Goal: Book appointment/travel/reservation

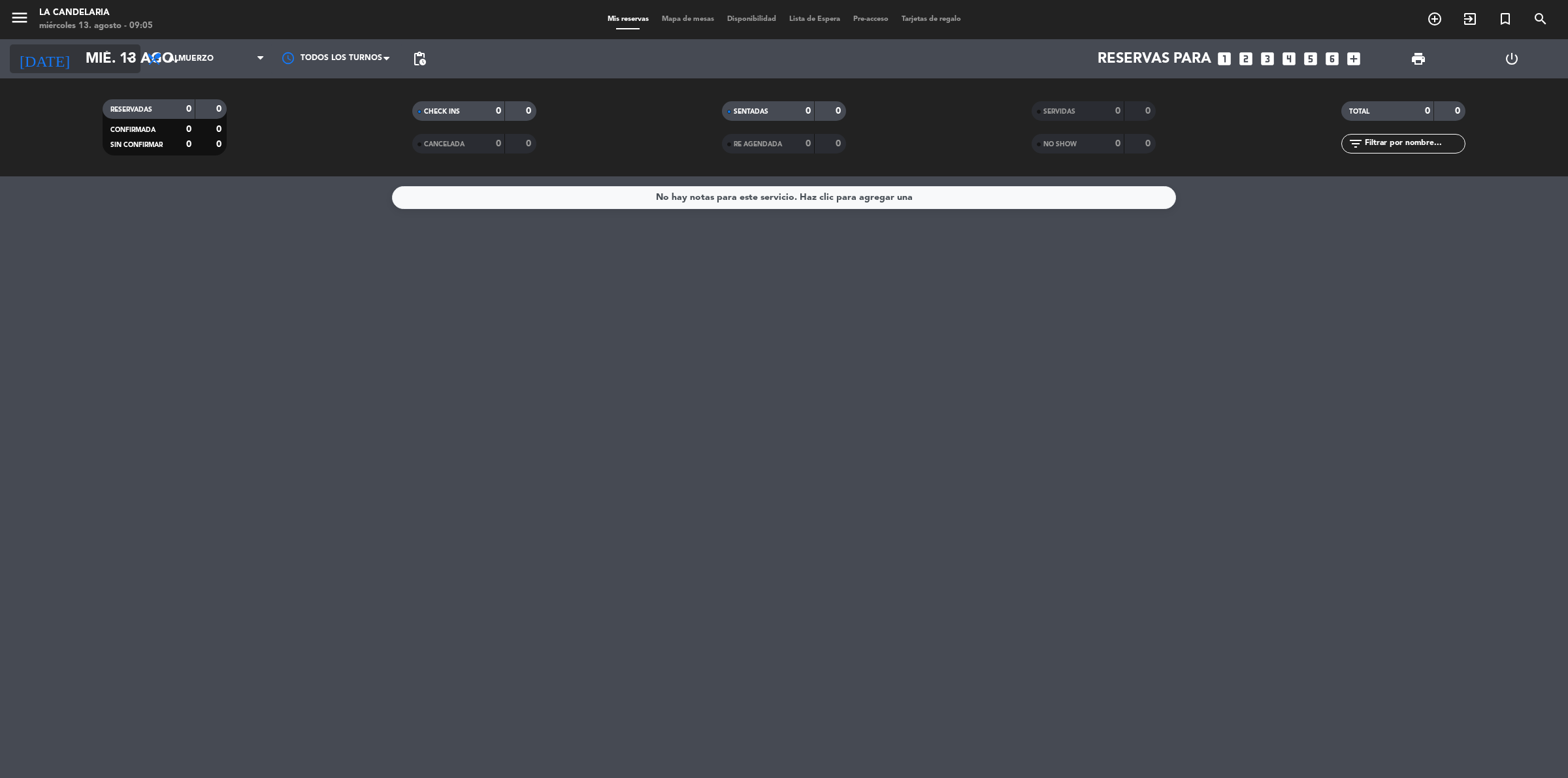
click at [110, 60] on input "mié. 13 ago." at bounding box center [170, 59] width 182 height 29
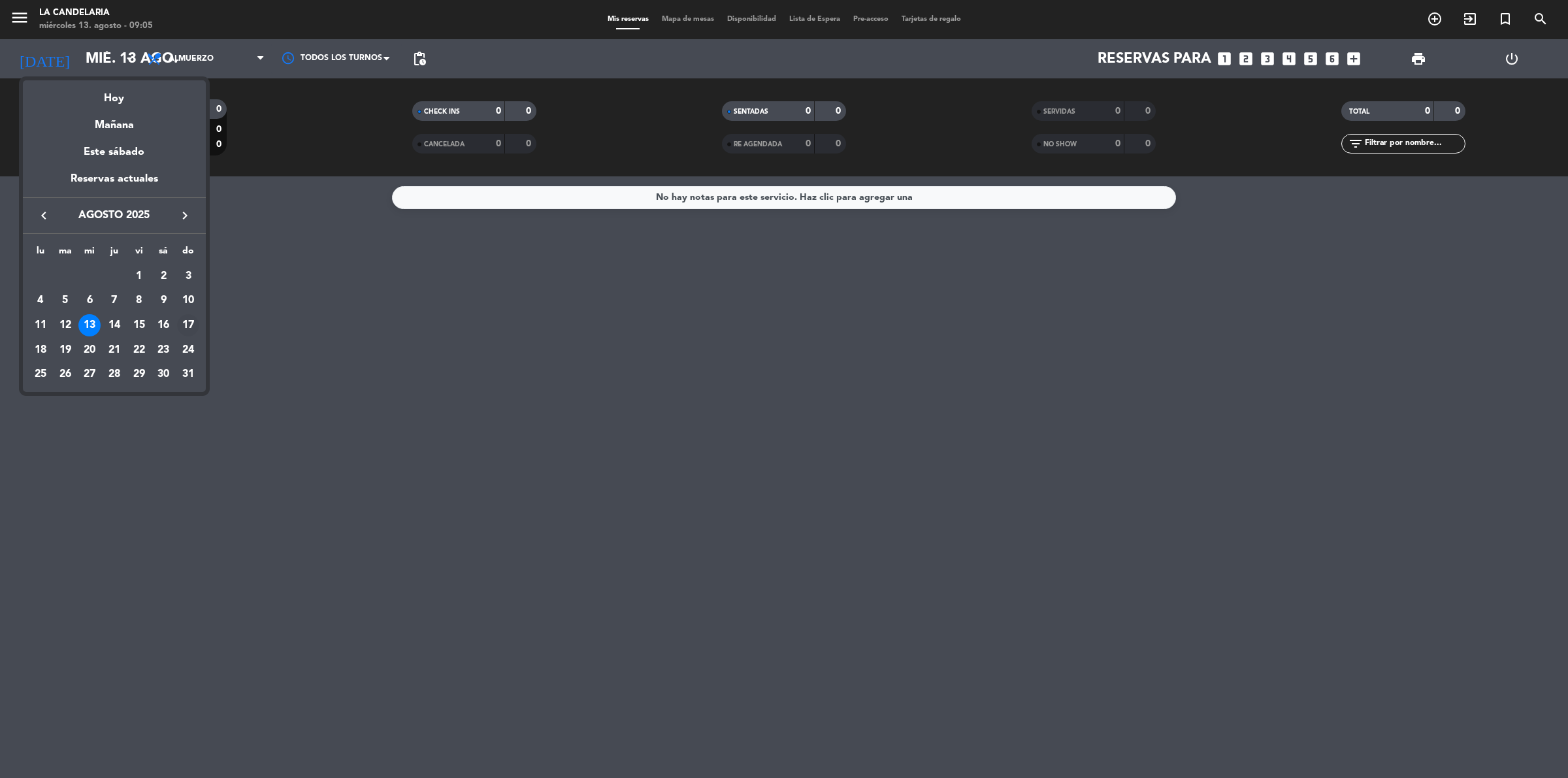
click at [185, 323] on div "17" at bounding box center [188, 325] width 22 height 22
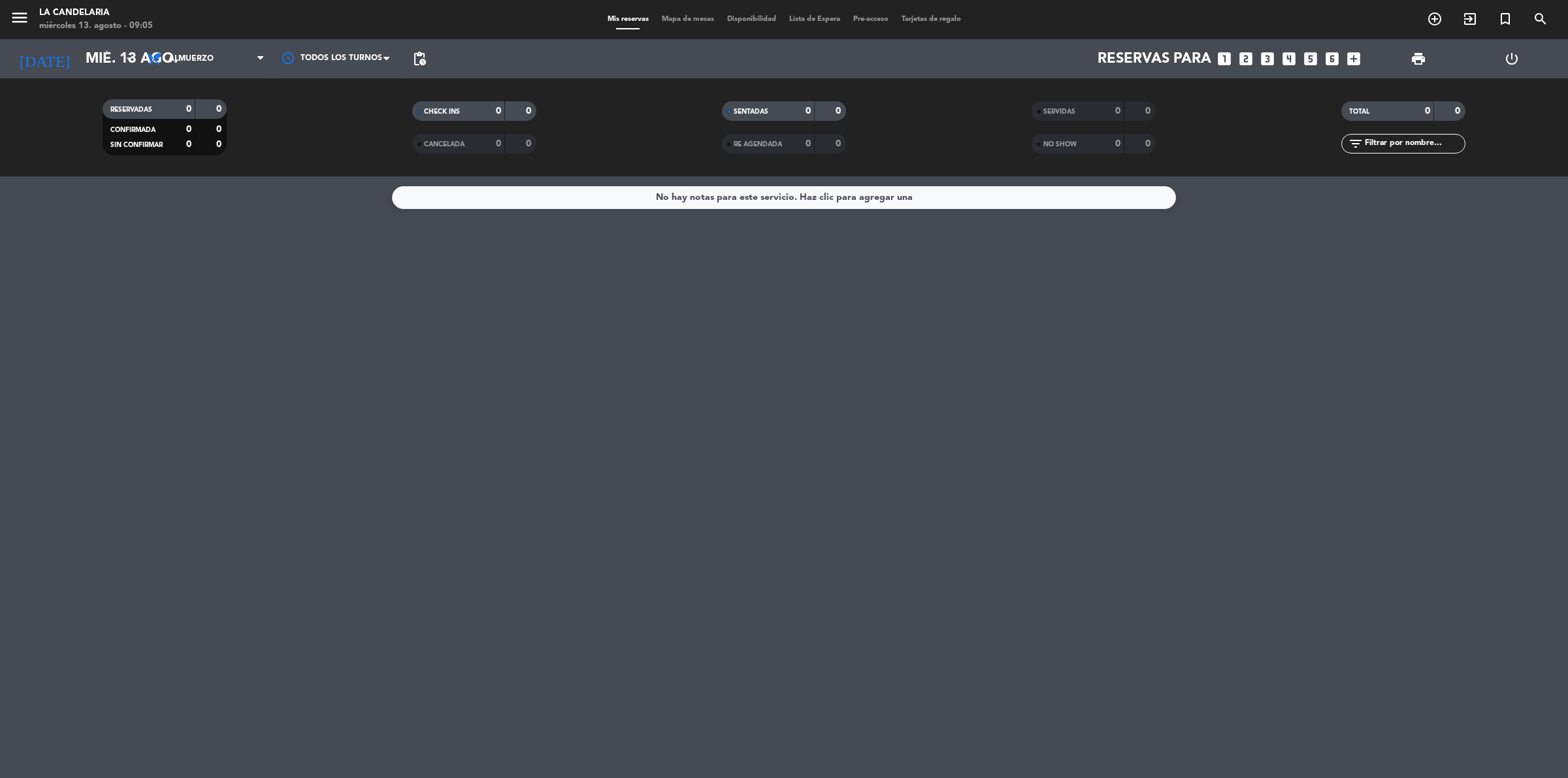
type input "dom. 17 ago."
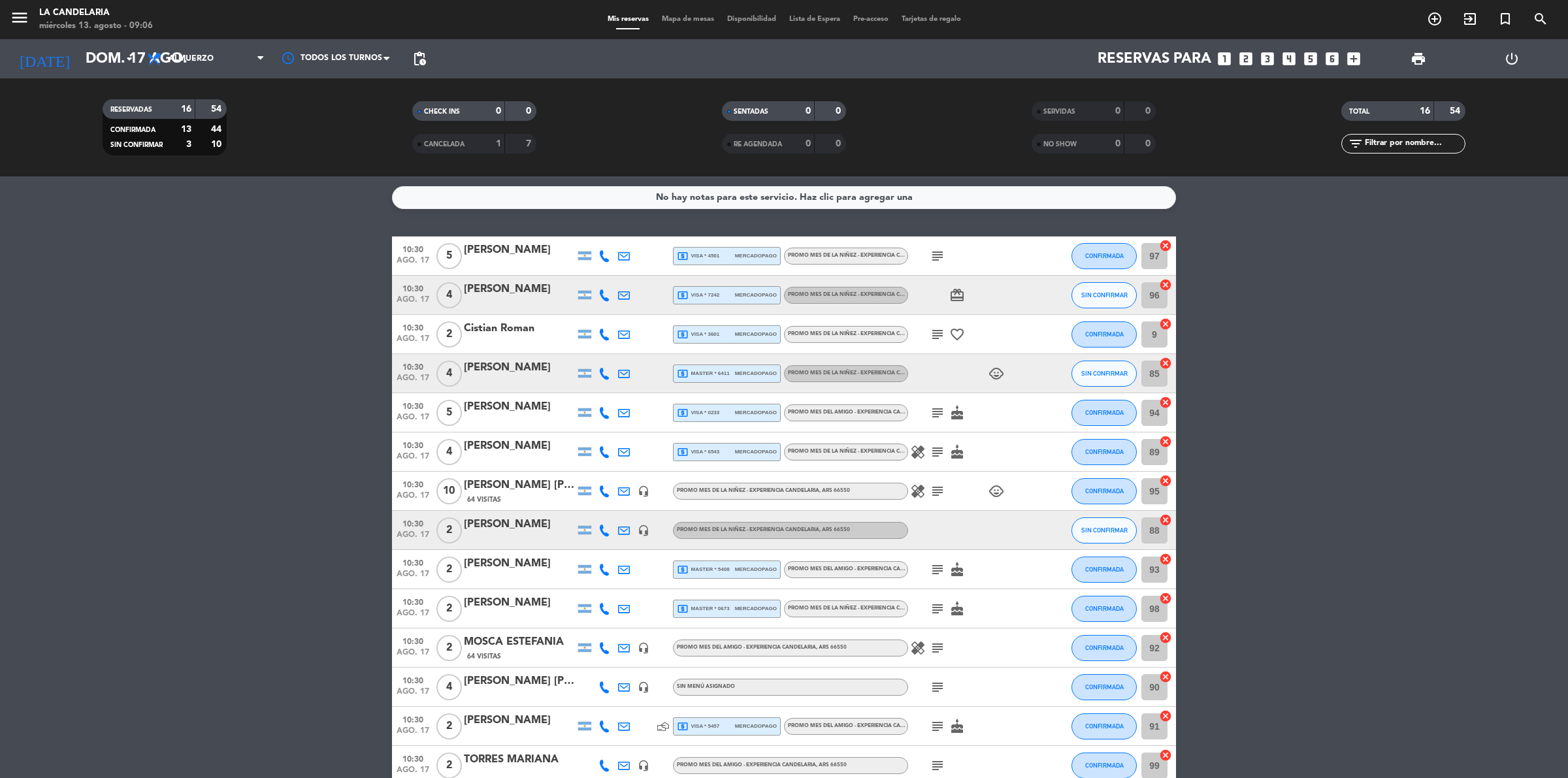
click at [1288, 59] on icon "looks_4" at bounding box center [1288, 58] width 17 height 17
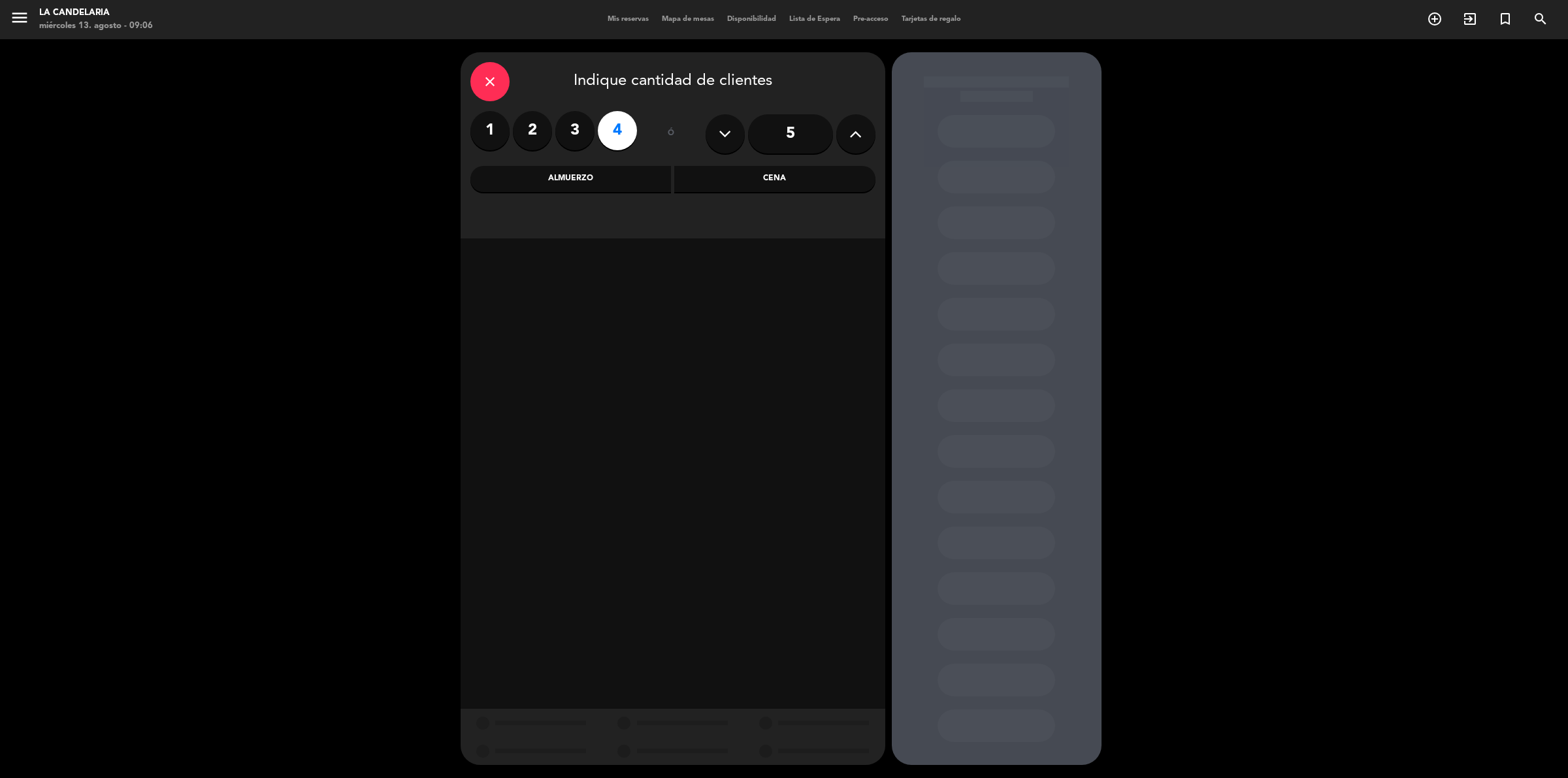
click at [579, 181] on div "Almuerzo" at bounding box center [570, 179] width 201 height 26
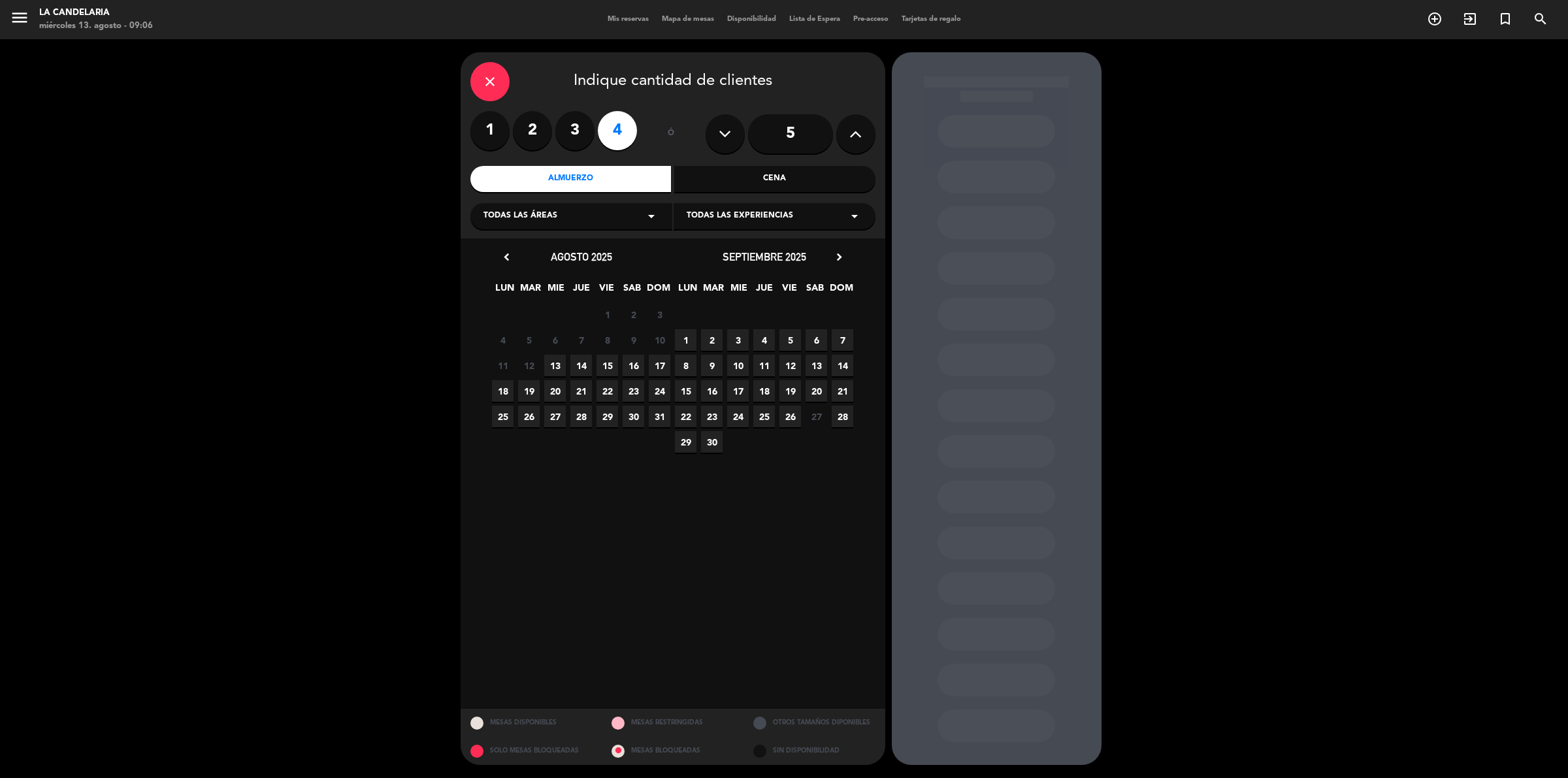
click at [835, 210] on div "Todas las experiencias arrow_drop_down" at bounding box center [775, 216] width 202 height 26
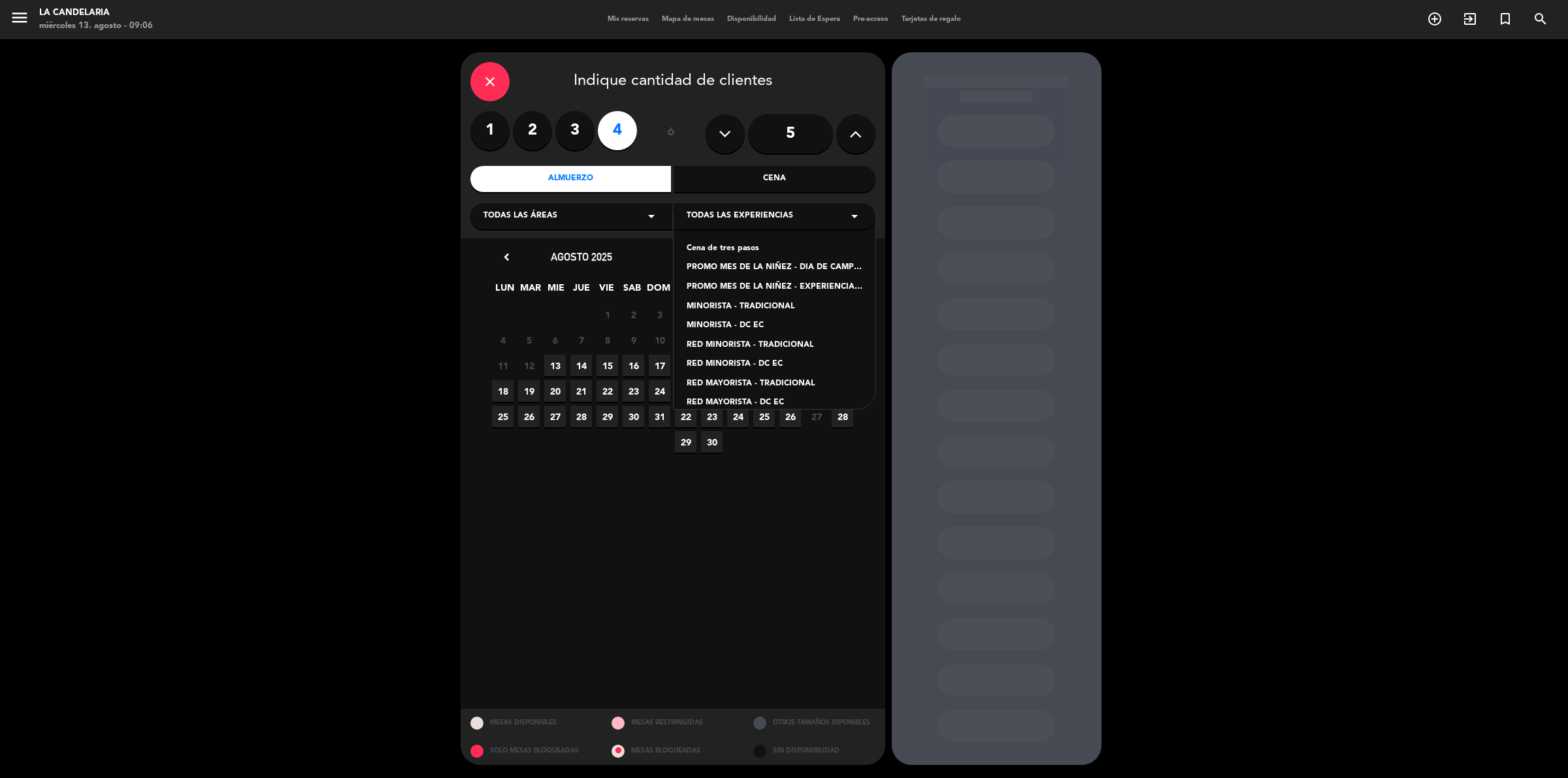
click at [809, 288] on div "PROMO MES DE LA NIÑEZ - EXPERIENCIA CANDELARIA" at bounding box center [774, 287] width 176 height 13
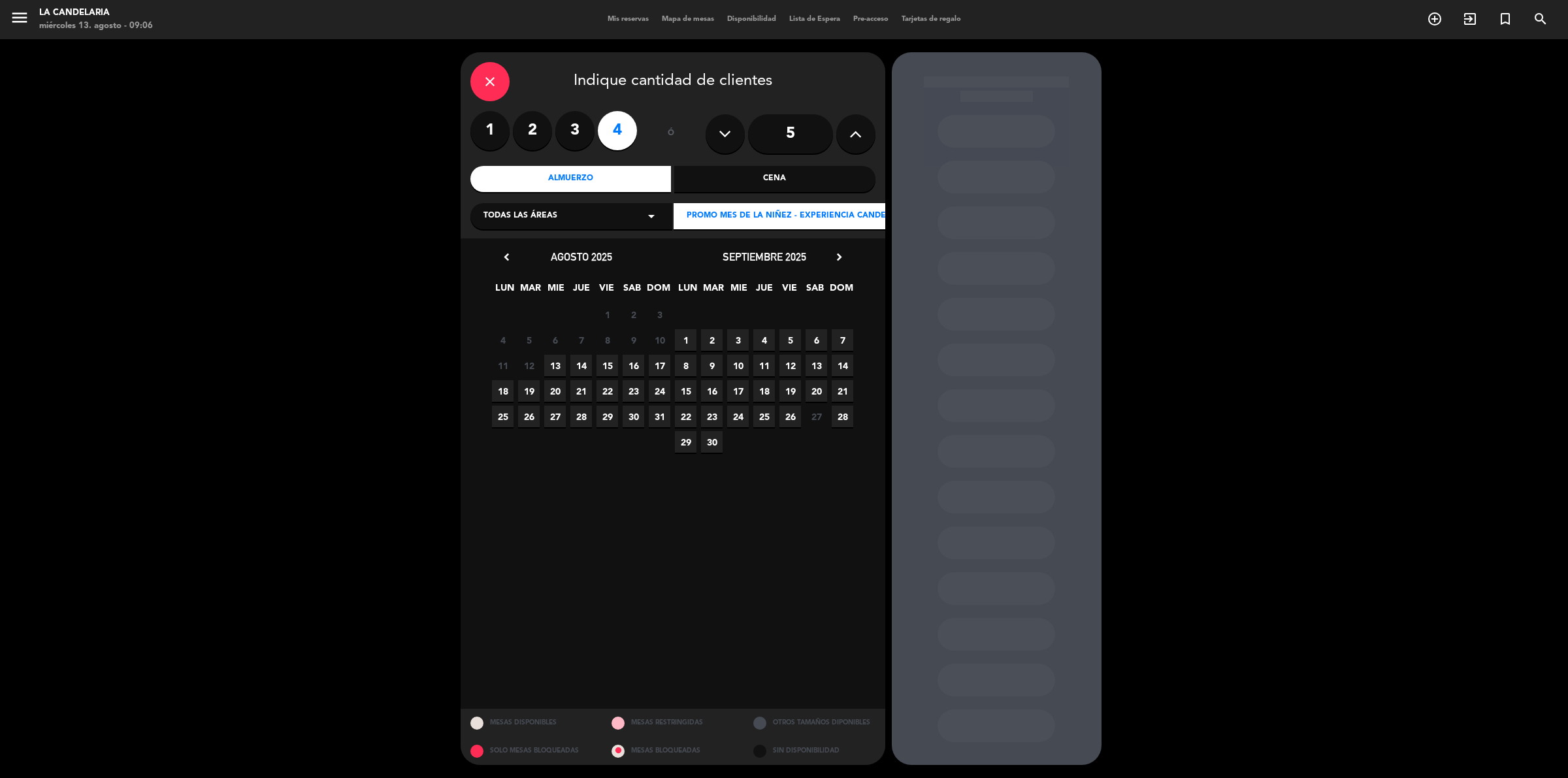
click at [655, 366] on span "17" at bounding box center [659, 366] width 22 height 22
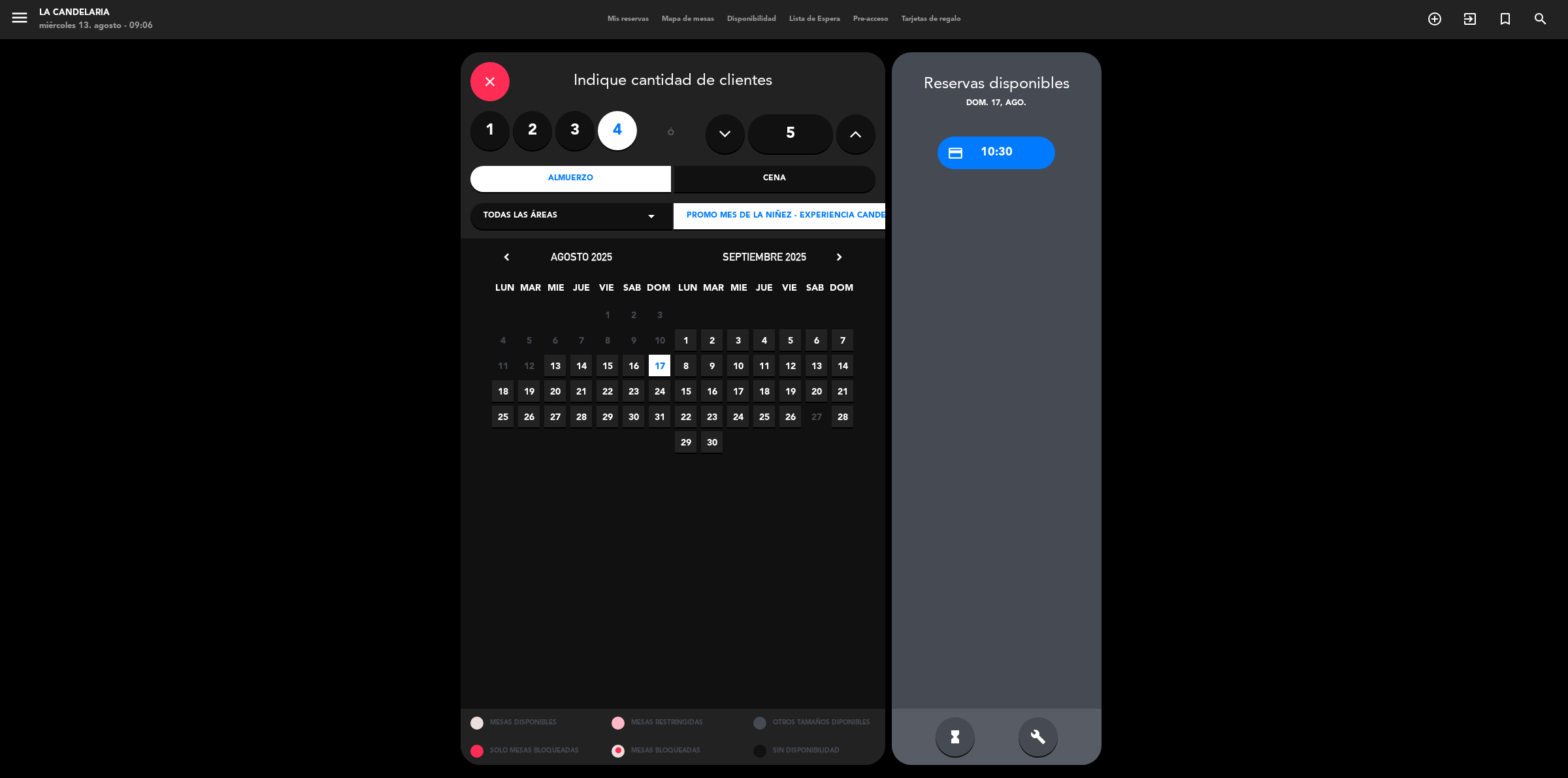
click at [991, 155] on div "credit_card 10:30" at bounding box center [995, 153] width 117 height 33
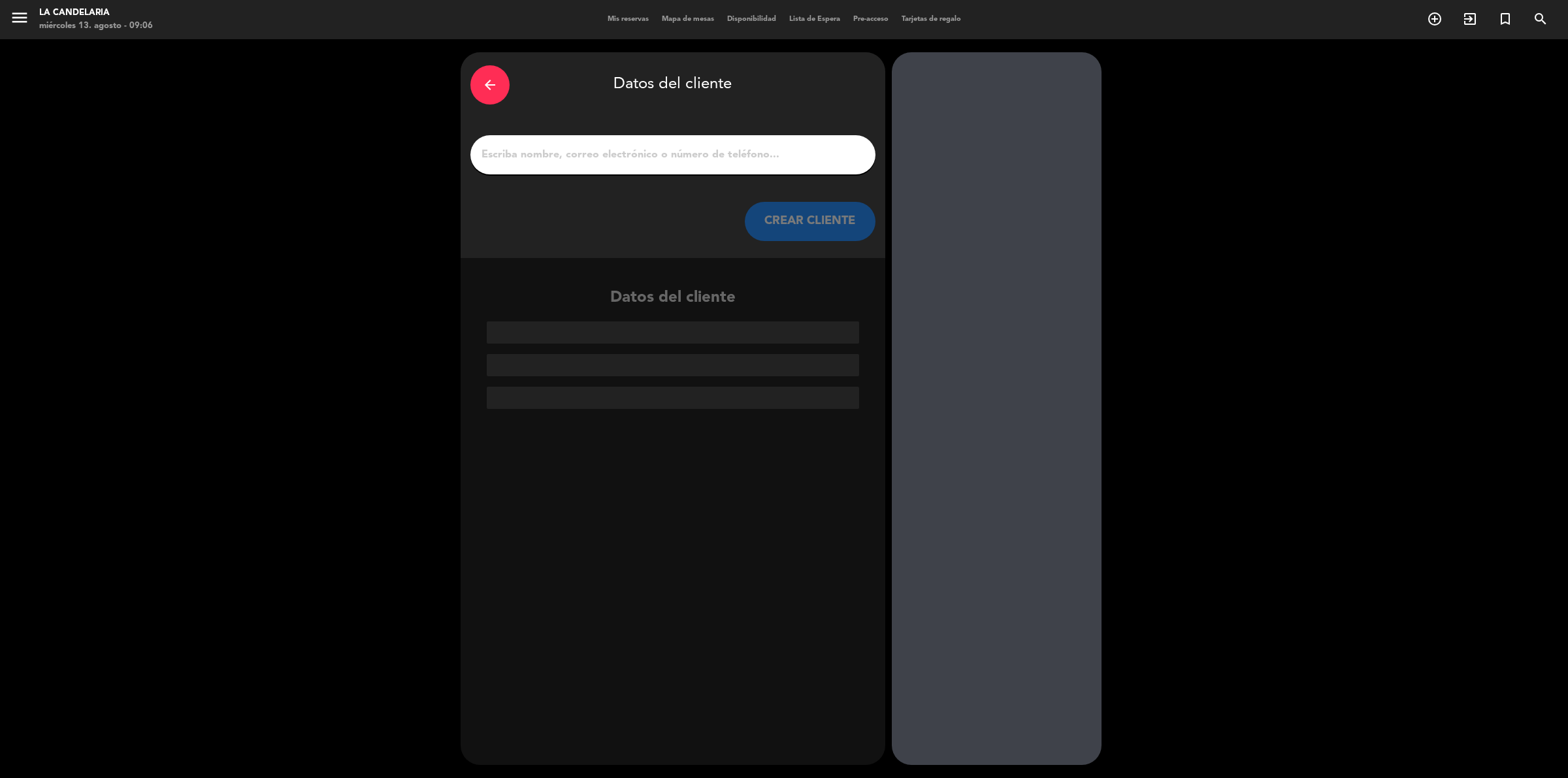
click at [625, 172] on div at bounding box center [672, 154] width 405 height 39
click at [613, 162] on input "1" at bounding box center [672, 155] width 385 height 18
click at [729, 159] on input "1" at bounding box center [672, 155] width 385 height 18
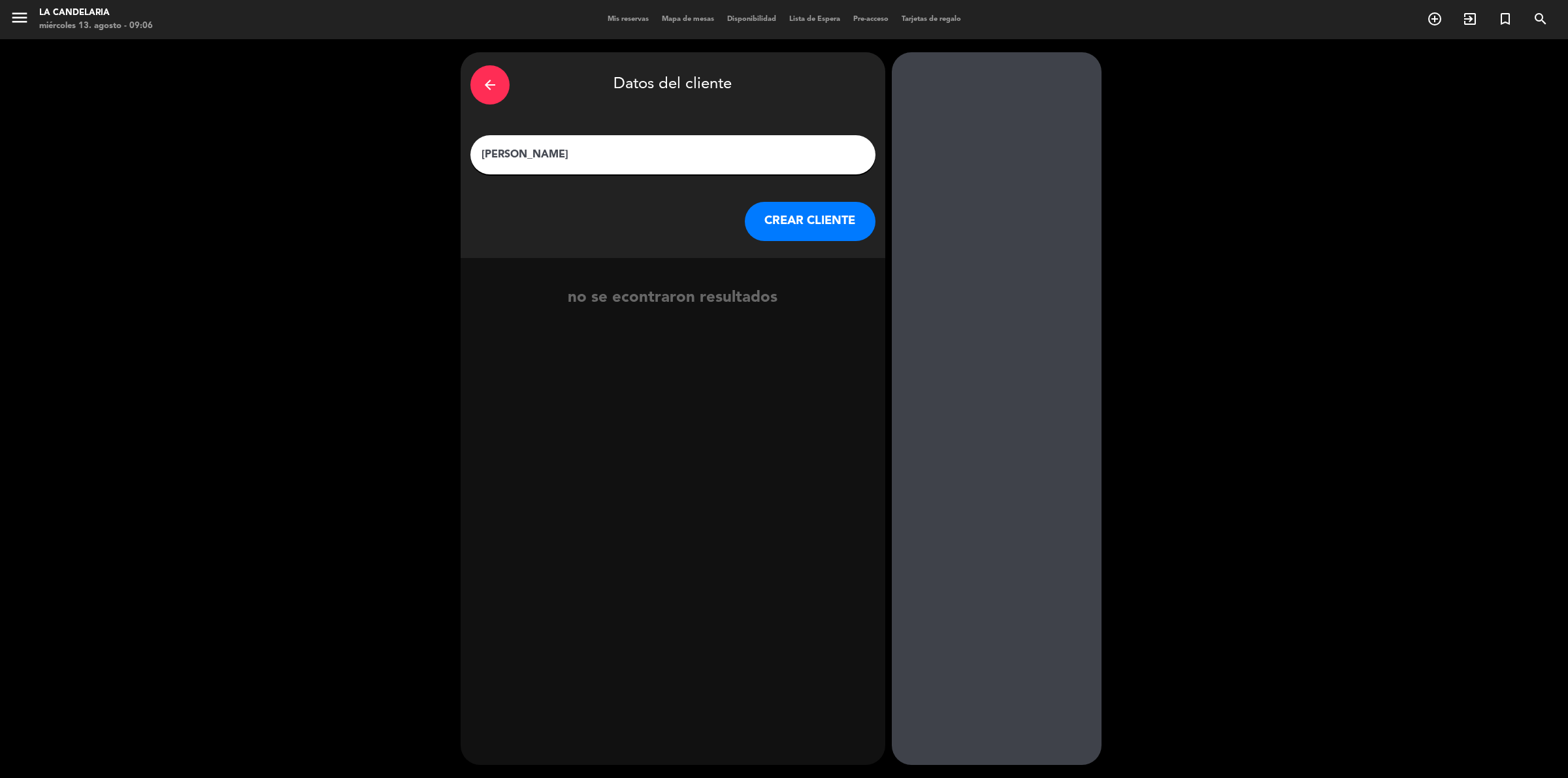
type input "[PERSON_NAME]"
click at [821, 213] on button "CREAR CLIENTE" at bounding box center [809, 221] width 130 height 39
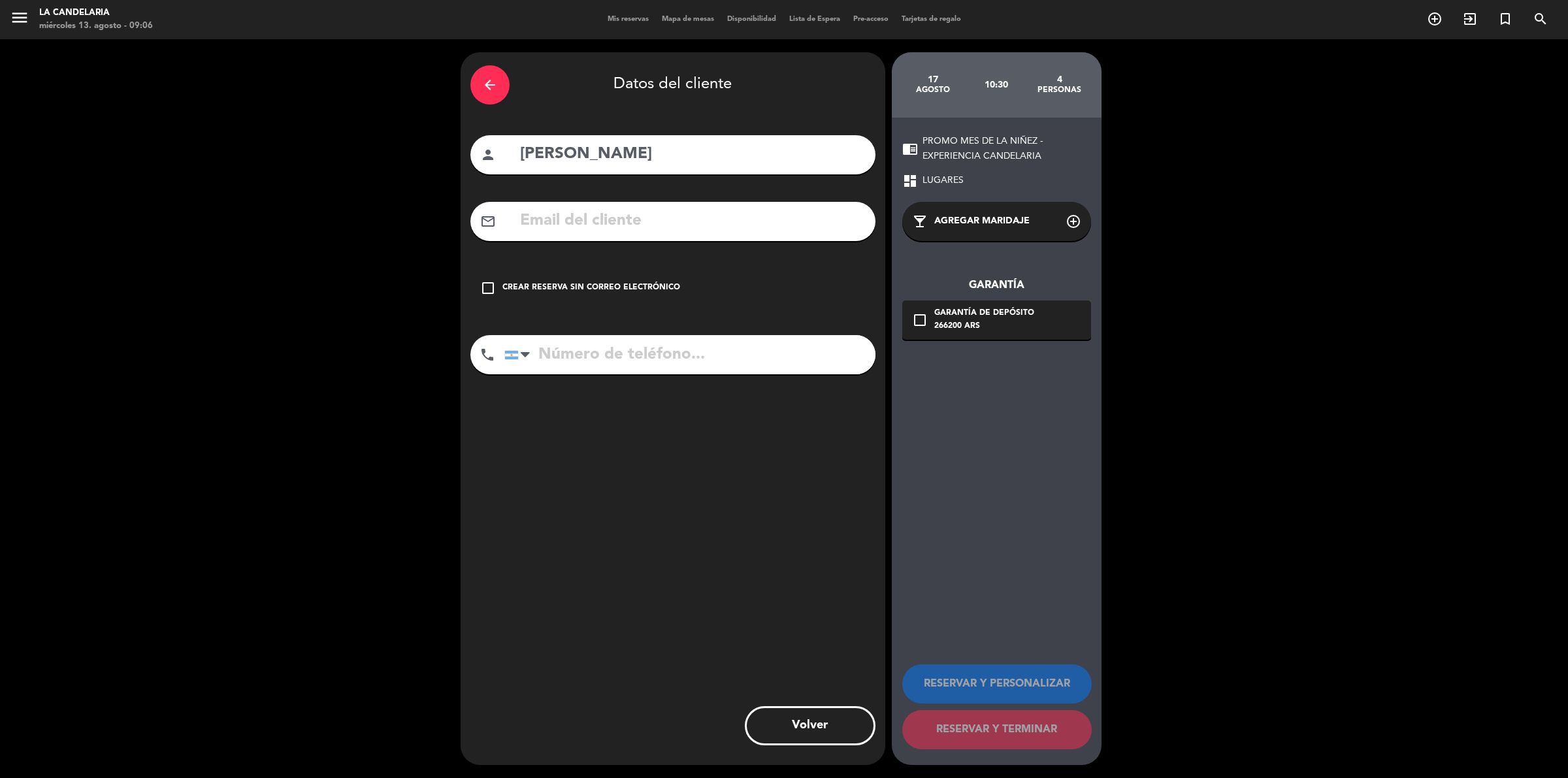
click at [746, 217] on input "text" at bounding box center [692, 220] width 347 height 26
click at [667, 218] on input "text" at bounding box center [692, 220] width 347 height 26
paste input "[EMAIL_ADDRESS][DOMAIN_NAME]"
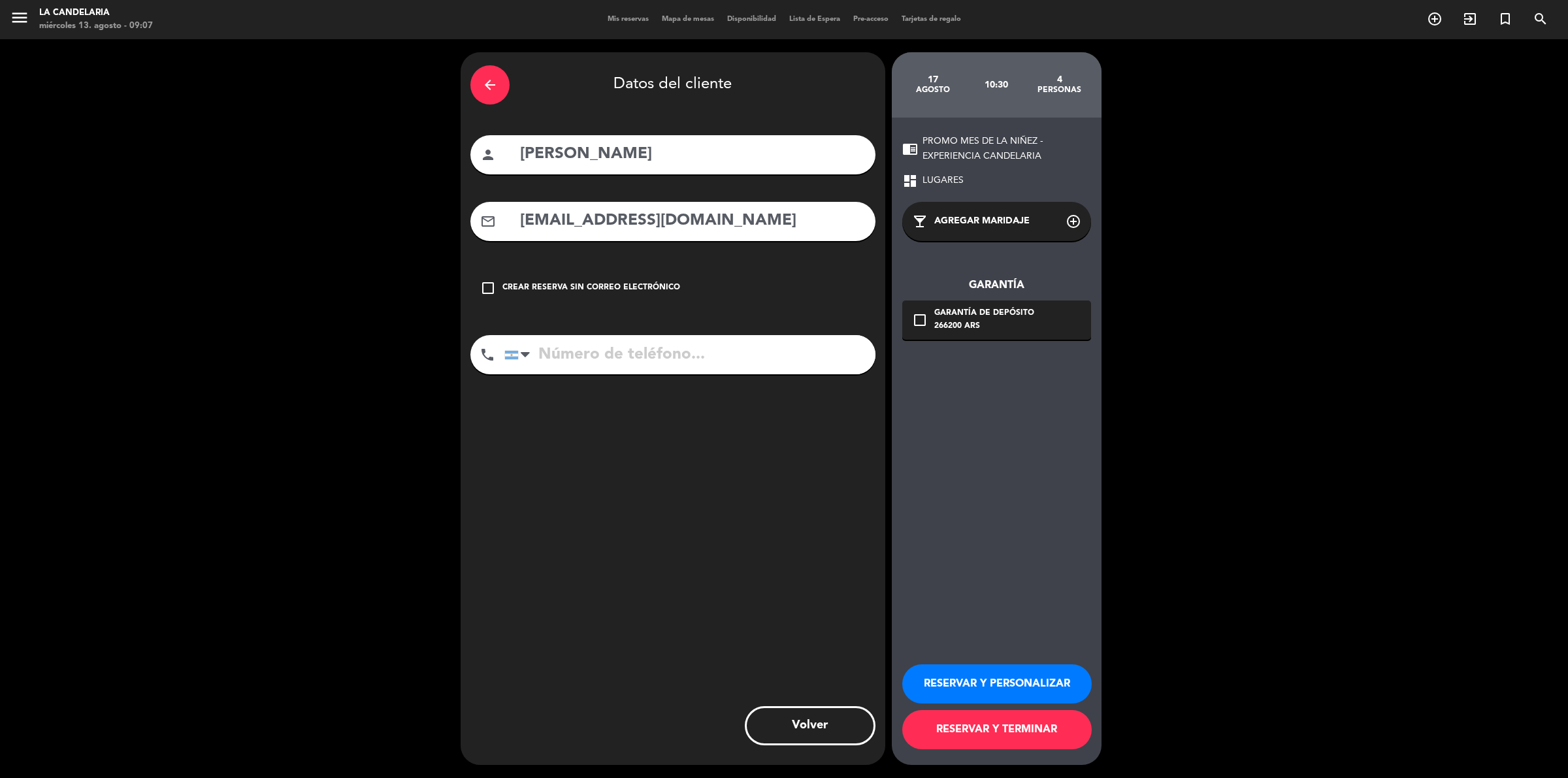
type input "[EMAIL_ADDRESS][DOMAIN_NAME]"
click at [772, 353] on input "tel" at bounding box center [689, 354] width 371 height 39
paste input "[PHONE_NUMBER]"
click at [562, 353] on input "[PHONE_NUMBER]" at bounding box center [689, 354] width 371 height 39
click at [601, 360] on input "116663-4461" at bounding box center [689, 354] width 371 height 39
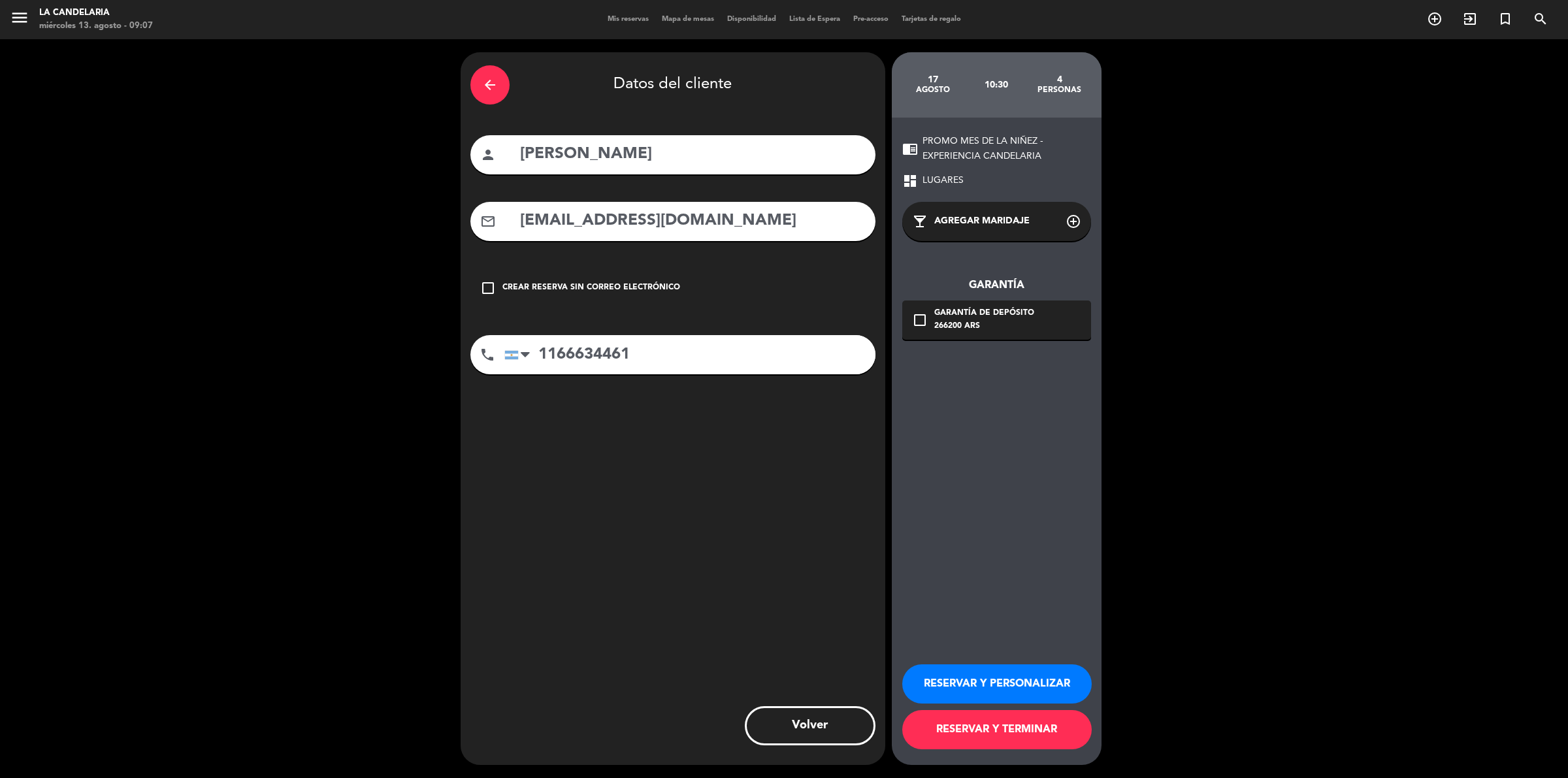
type input "1166634461"
click at [658, 452] on div "arrow_back Datos del cliente person [PERSON_NAME] mail_outline [EMAIL_ADDRESS][…" at bounding box center [673, 408] width 424 height 713
click at [962, 734] on button "RESERVAR Y TERMINAR" at bounding box center [997, 730] width 189 height 39
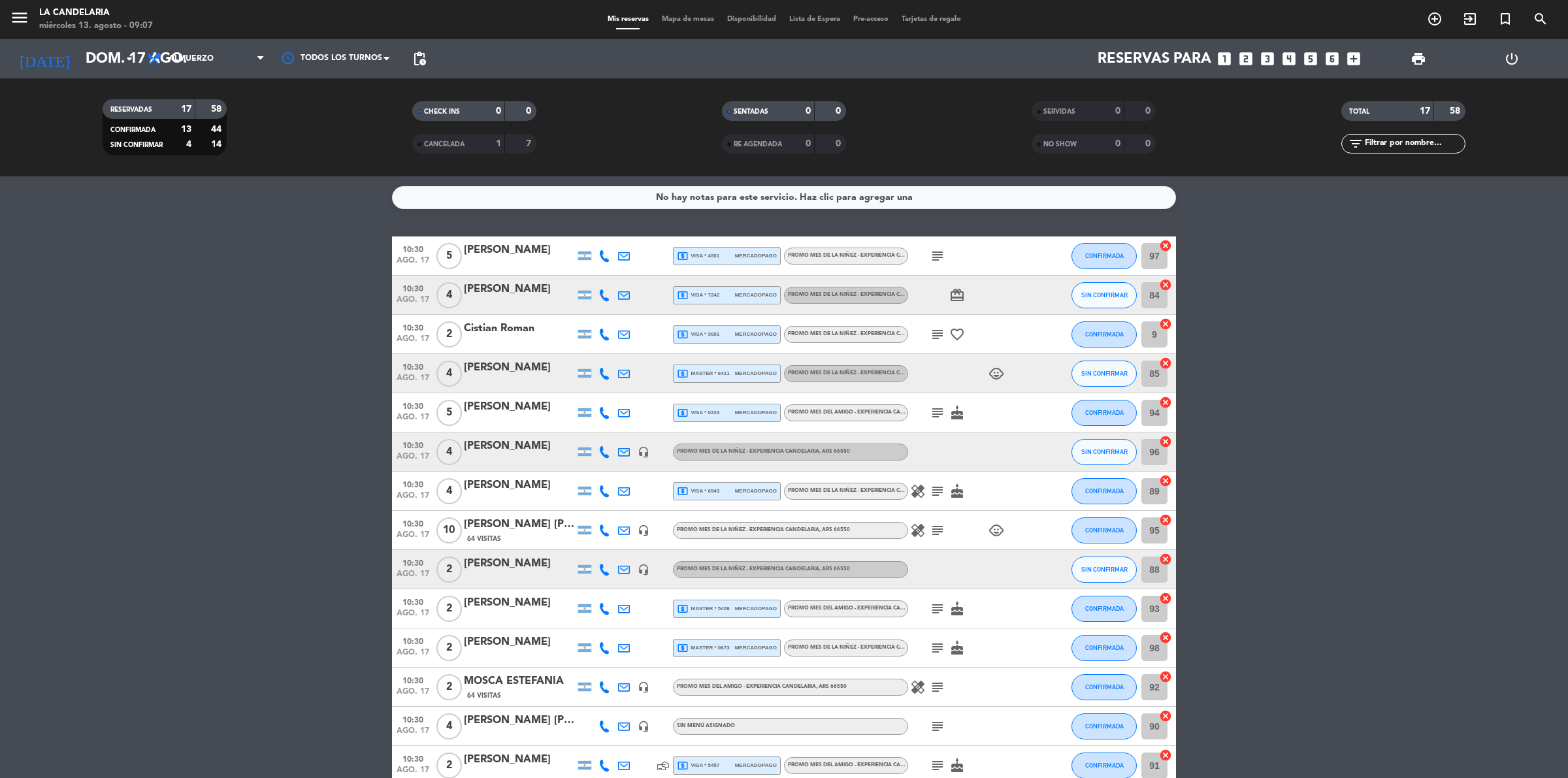
scroll to position [190, 0]
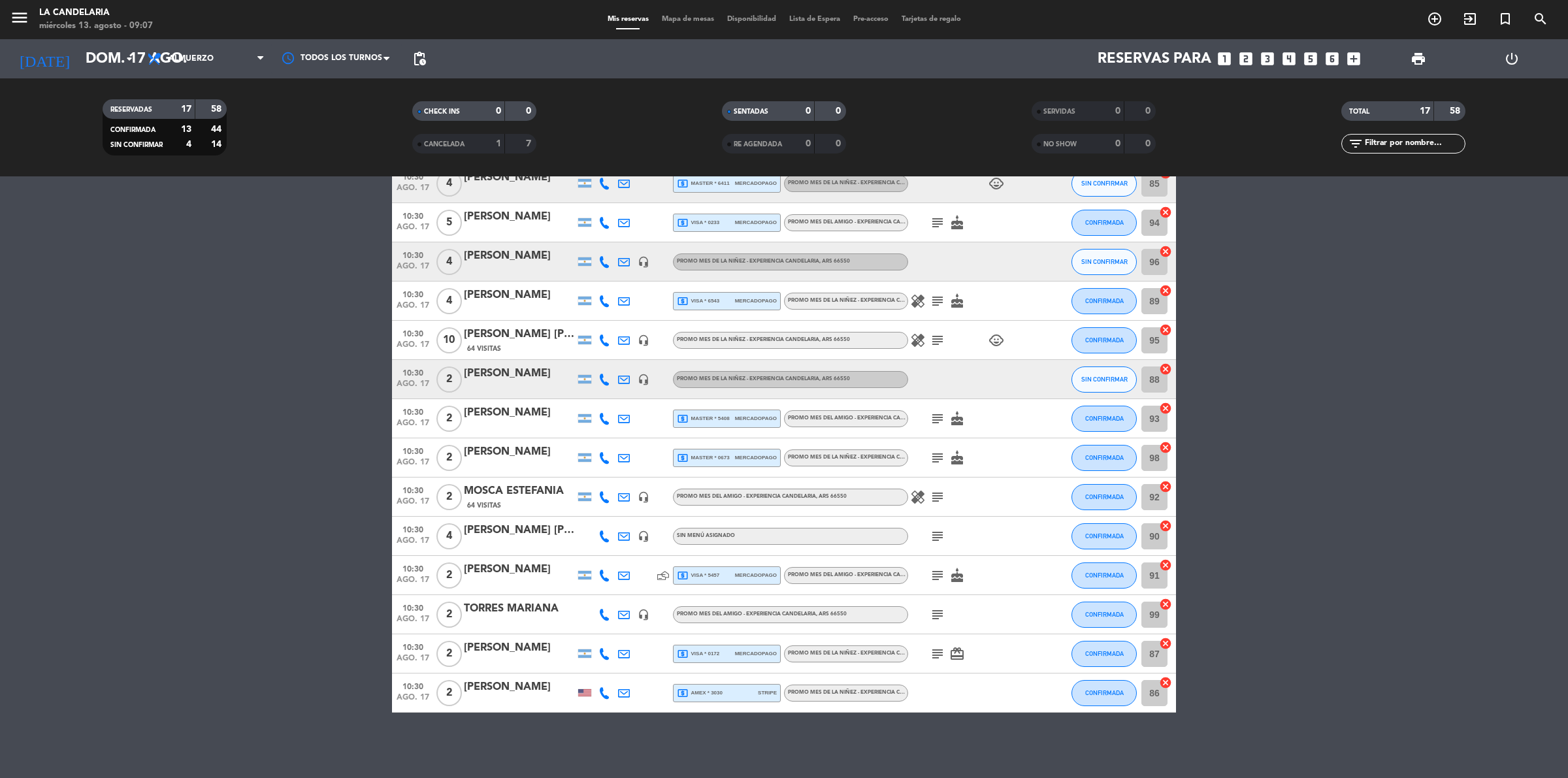
click at [539, 255] on div "[PERSON_NAME]" at bounding box center [519, 256] width 111 height 17
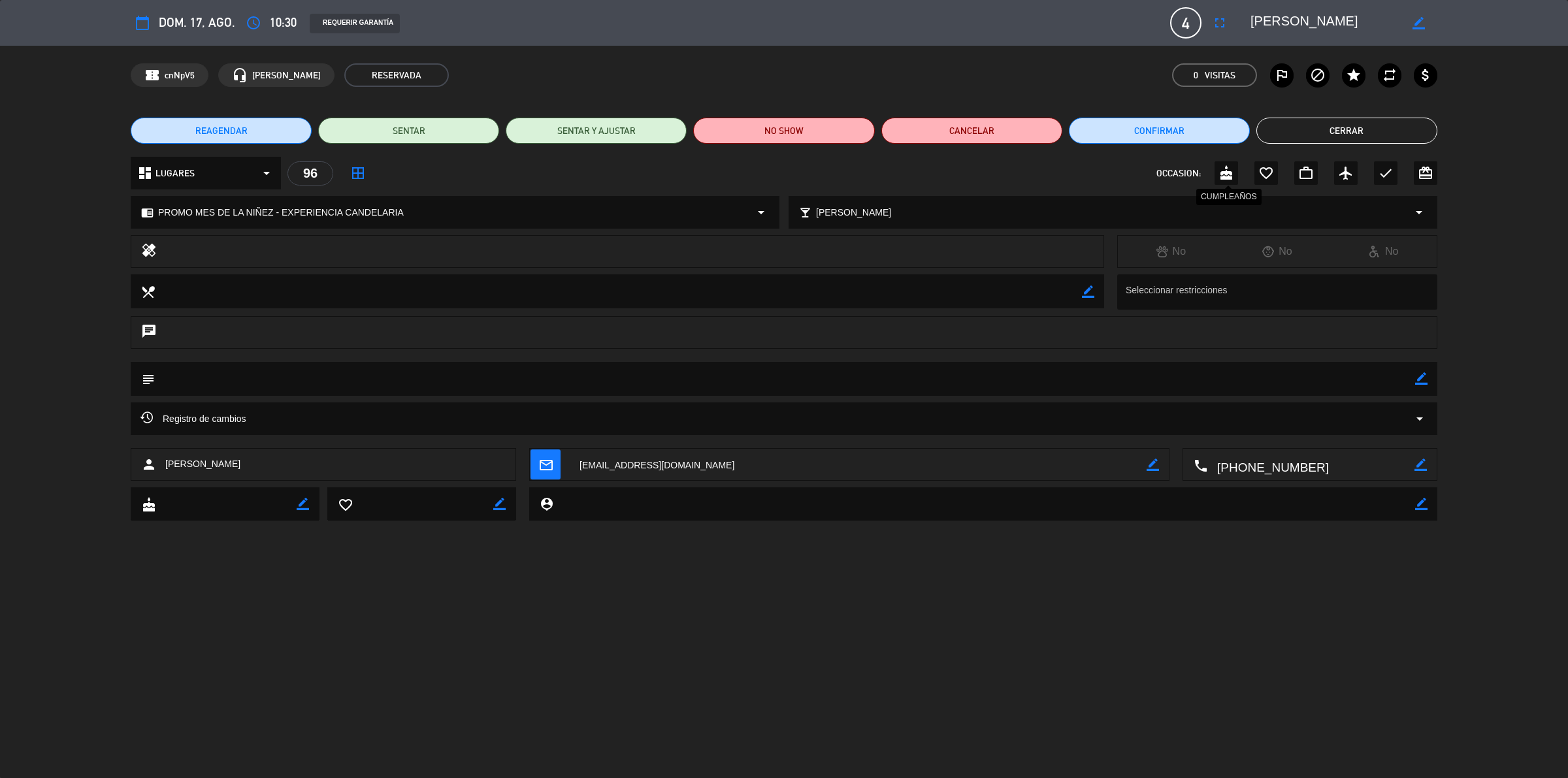
click at [1230, 170] on icon "cake" at bounding box center [1226, 172] width 15 height 15
